Goal: Navigation & Orientation: Understand site structure

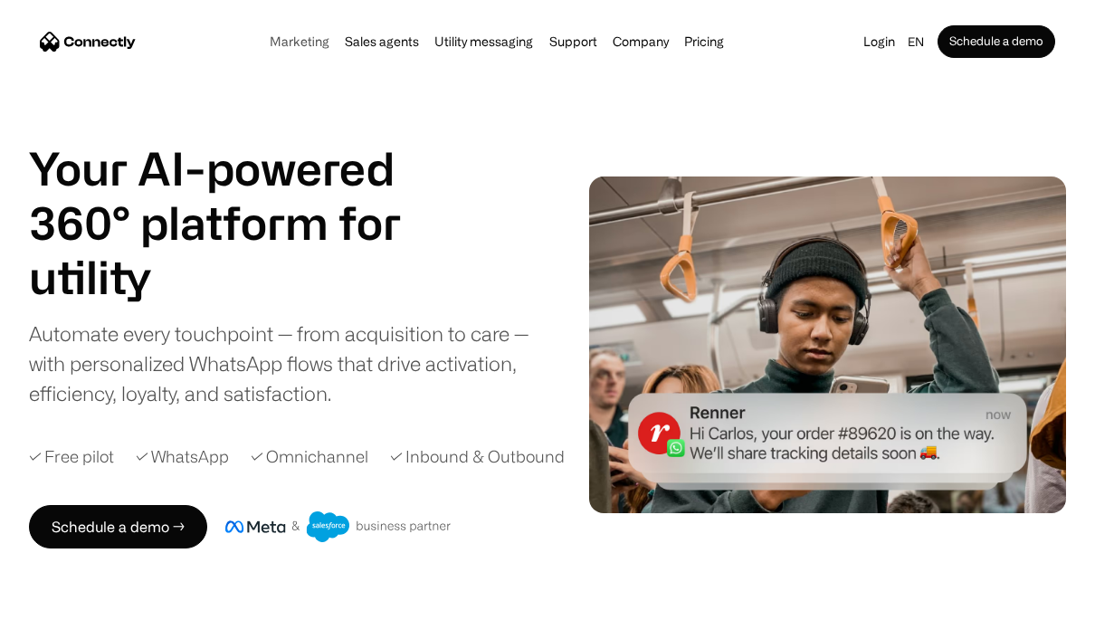
click at [308, 46] on link "Marketing" at bounding box center [299, 41] width 71 height 14
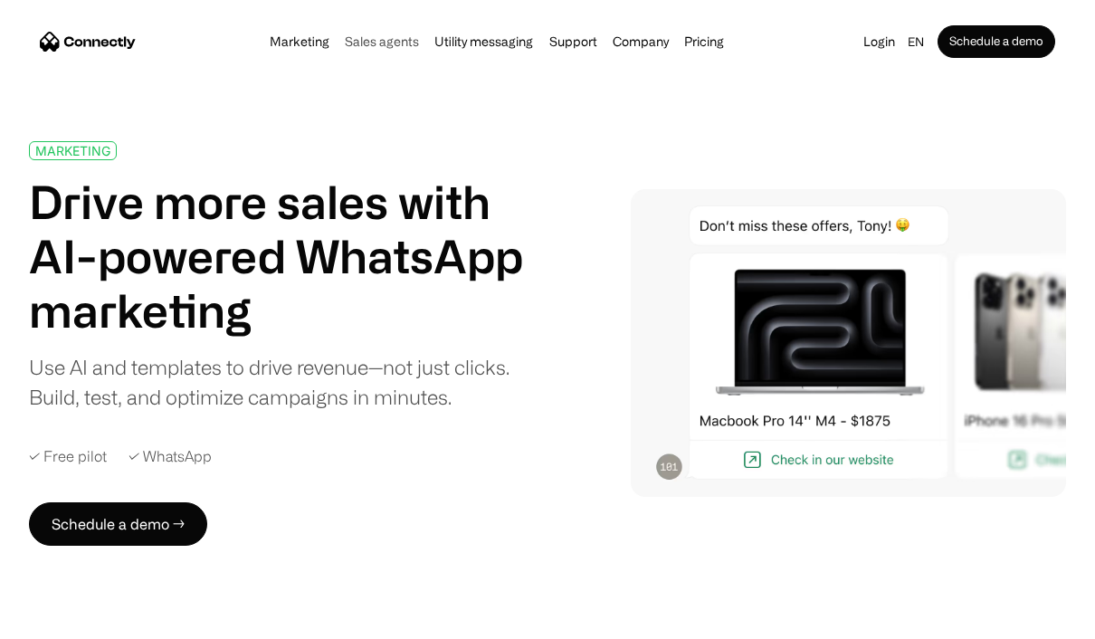
click at [390, 48] on link "Sales agents" at bounding box center [381, 41] width 85 height 14
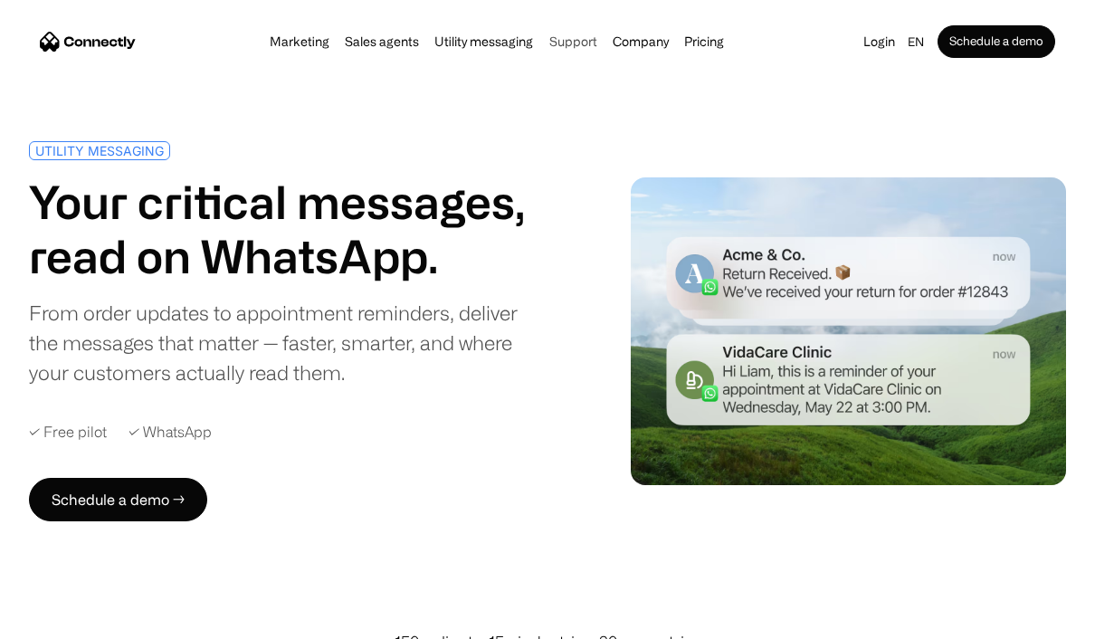
click at [565, 46] on link "Support" at bounding box center [573, 41] width 59 height 14
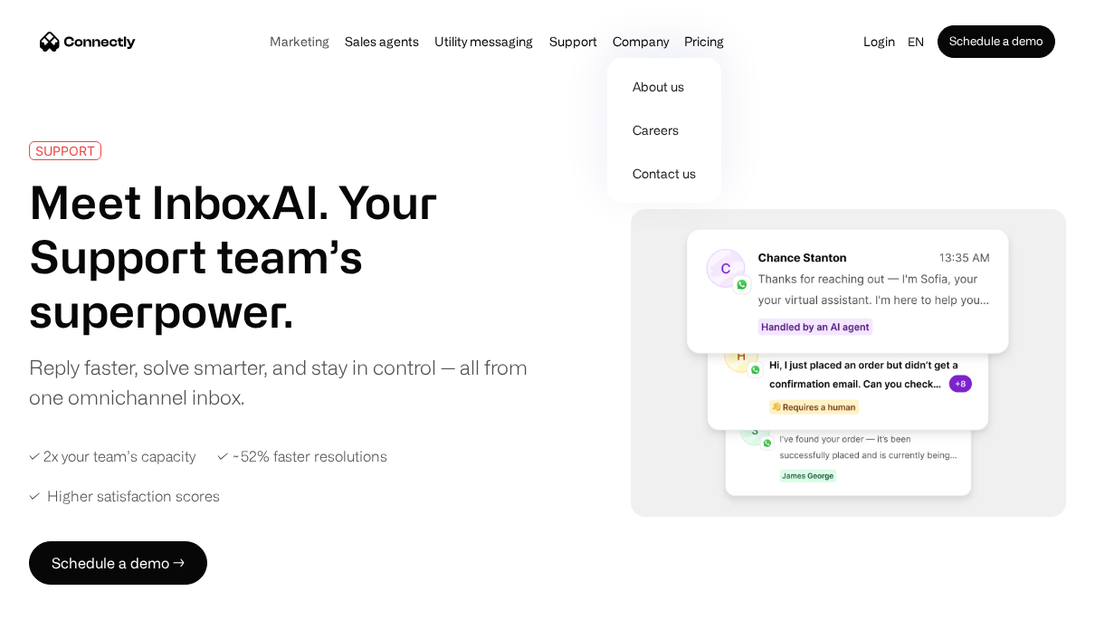
click at [318, 47] on link "Marketing" at bounding box center [299, 41] width 71 height 14
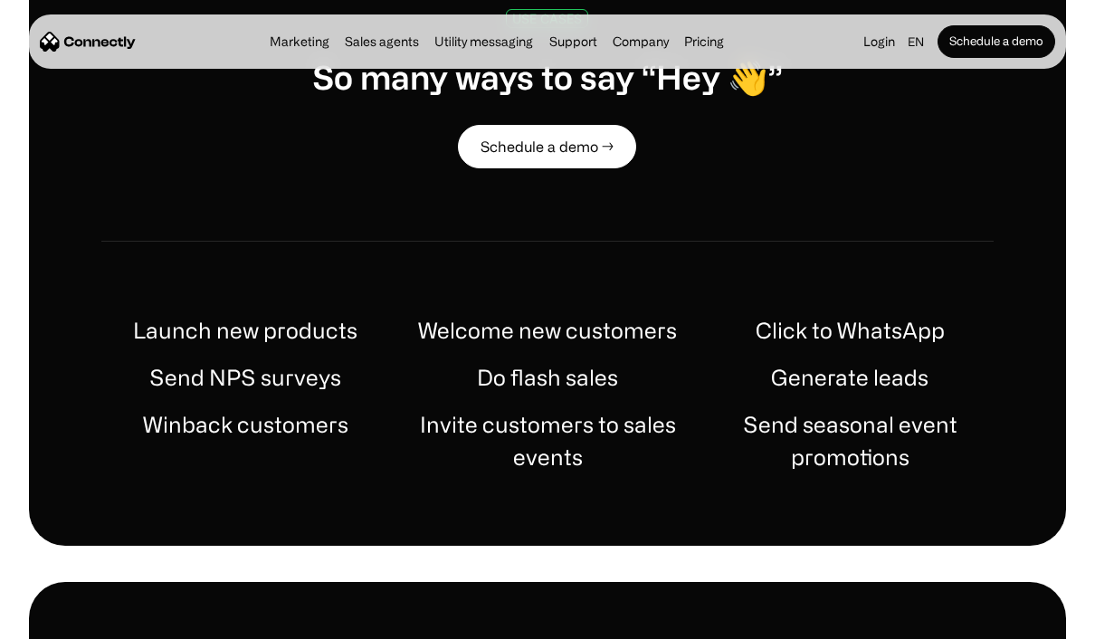
scroll to position [903, 0]
